Goal: Check status: Check status

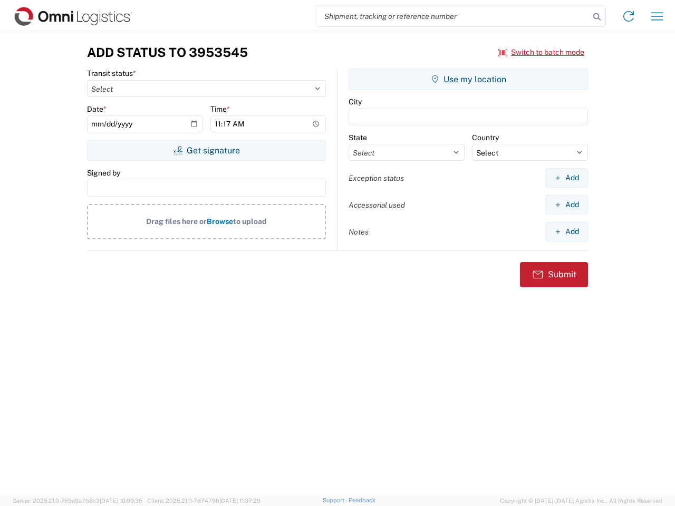
click at [453, 16] on input "search" at bounding box center [452, 16] width 273 height 20
click at [597, 17] on icon at bounding box center [597, 16] width 15 height 15
click at [629, 16] on icon at bounding box center [628, 16] width 17 height 17
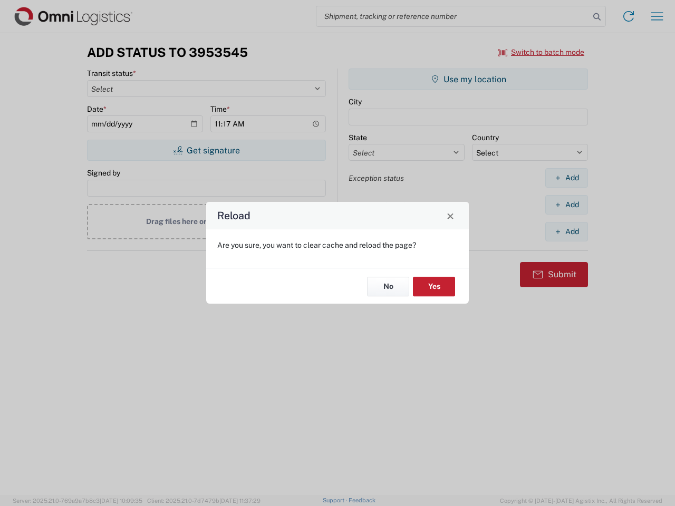
click at [657, 16] on div "Reload Are you sure, you want to clear cache and reload the page? No Yes" at bounding box center [337, 253] width 675 height 506
click at [542, 52] on div "Reload Are you sure, you want to clear cache and reload the page? No Yes" at bounding box center [337, 253] width 675 height 506
click at [206, 150] on div "Reload Are you sure, you want to clear cache and reload the page? No Yes" at bounding box center [337, 253] width 675 height 506
click at [468, 79] on div "Reload Are you sure, you want to clear cache and reload the page? No Yes" at bounding box center [337, 253] width 675 height 506
click at [566, 178] on div "Reload Are you sure, you want to clear cache and reload the page? No Yes" at bounding box center [337, 253] width 675 height 506
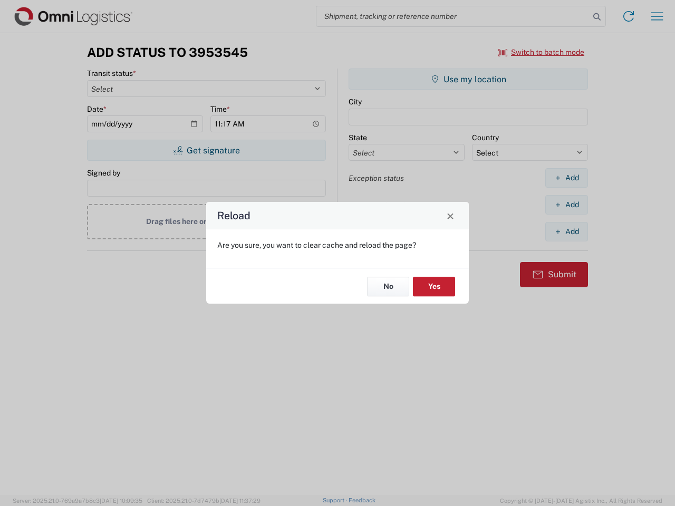
click at [566, 205] on div "Reload Are you sure, you want to clear cache and reload the page? No Yes" at bounding box center [337, 253] width 675 height 506
click at [566, 232] on div "Reload Are you sure, you want to clear cache and reload the page? No Yes" at bounding box center [337, 253] width 675 height 506
